Goal: Transaction & Acquisition: Purchase product/service

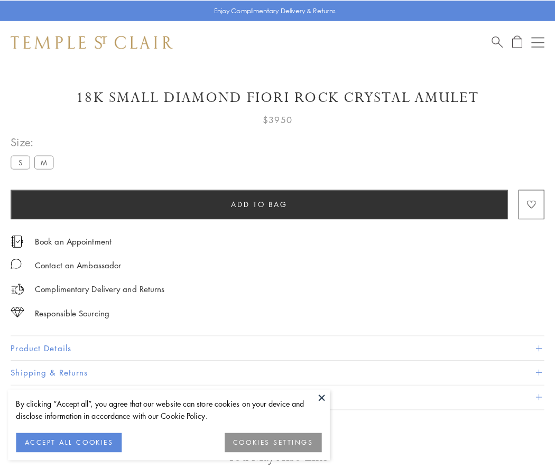
scroll to position [11, 0]
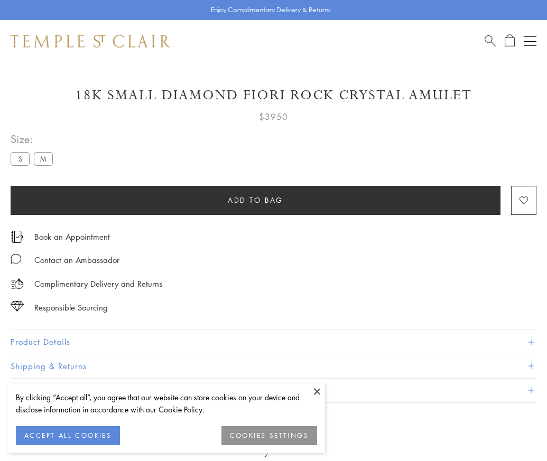
click at [255, 200] on span "Add to bag" at bounding box center [255, 200] width 55 height 12
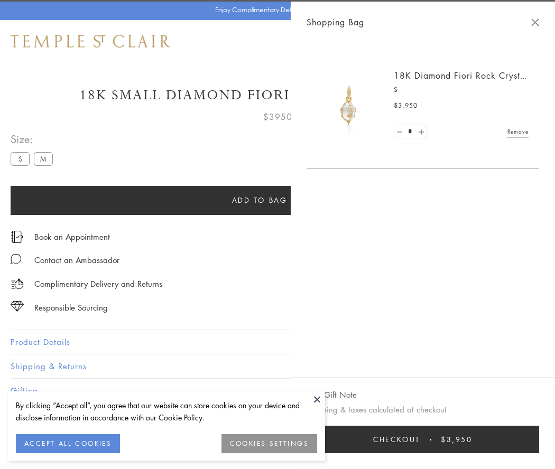
click at [420, 440] on span "Checkout" at bounding box center [396, 440] width 47 height 12
